Goal: Task Accomplishment & Management: Use online tool/utility

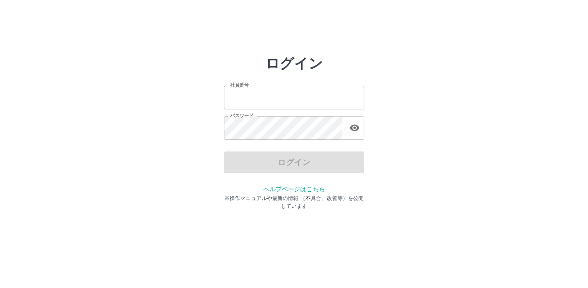
type input "*******"
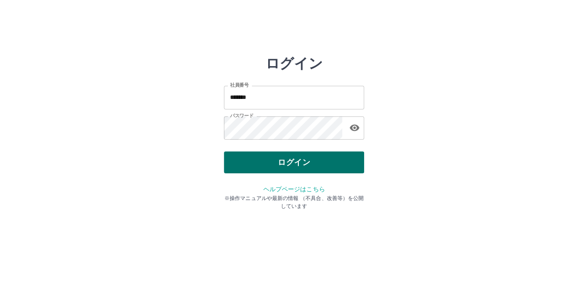
click at [290, 160] on div "ログイン" at bounding box center [294, 163] width 140 height 22
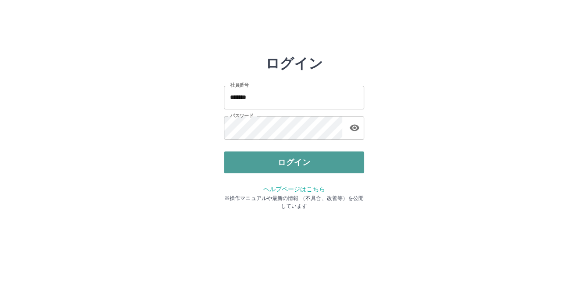
click at [290, 160] on button "ログイン" at bounding box center [294, 163] width 140 height 22
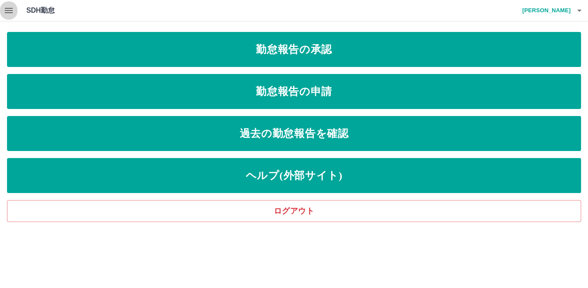
click at [8, 11] on icon "button" at bounding box center [9, 10] width 8 height 5
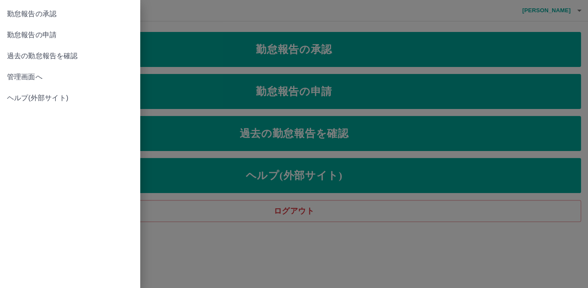
click at [28, 81] on span "管理画面へ" at bounding box center [70, 77] width 126 height 11
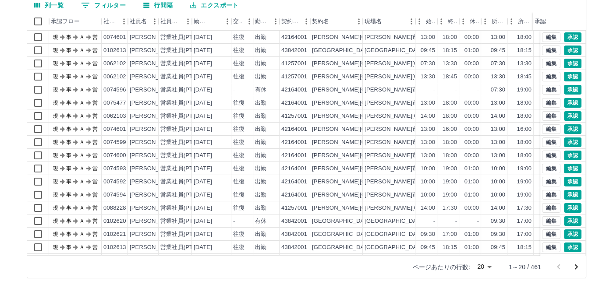
scroll to position [82, 0]
